Goal: Check status

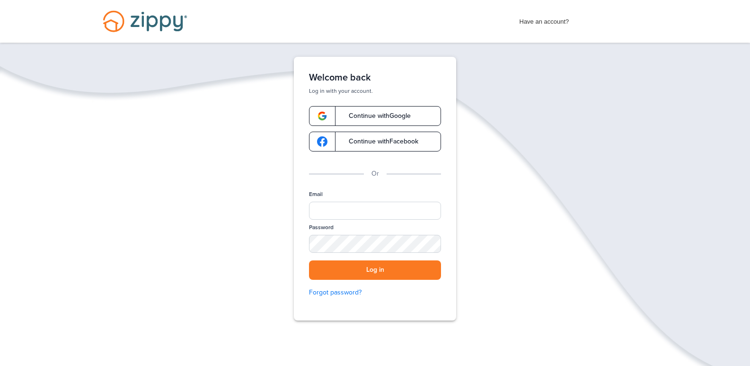
click at [385, 145] on link "Continue with Facebook" at bounding box center [375, 142] width 132 height 20
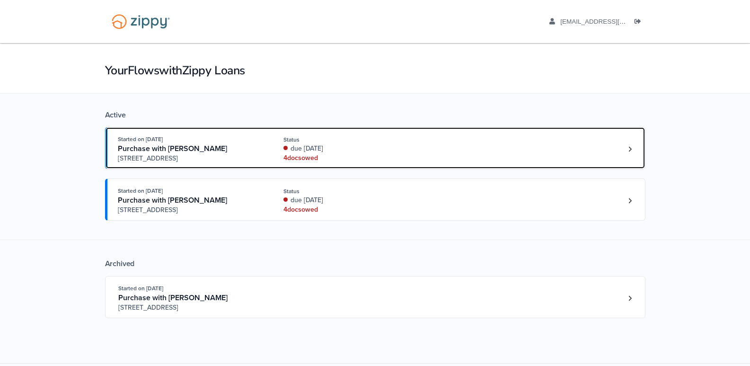
click at [287, 154] on div "4 doc s owed" at bounding box center [346, 157] width 126 height 9
